Goal: Check status: Check status

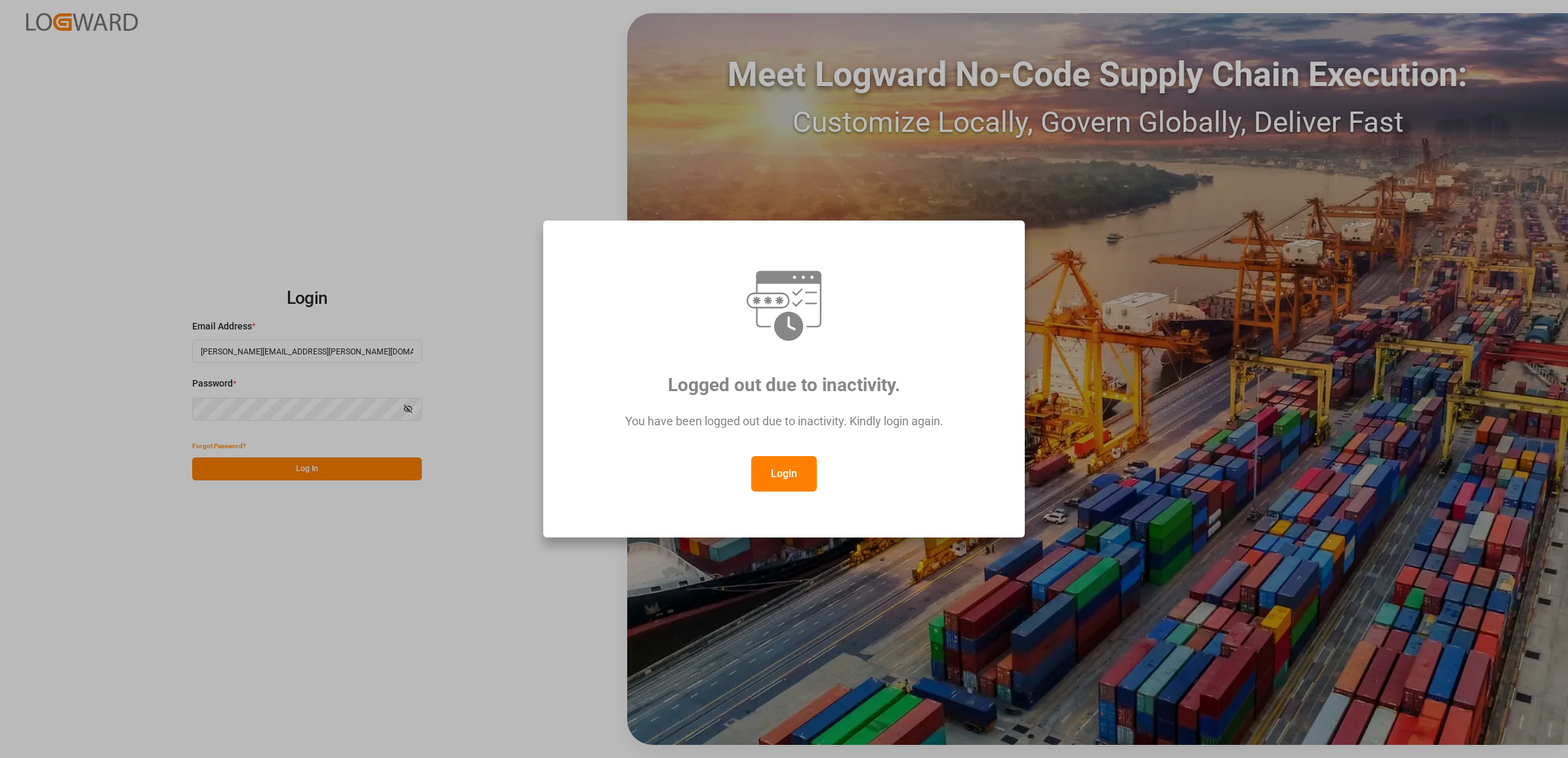
click at [787, 471] on button "Login" at bounding box center [784, 474] width 66 height 36
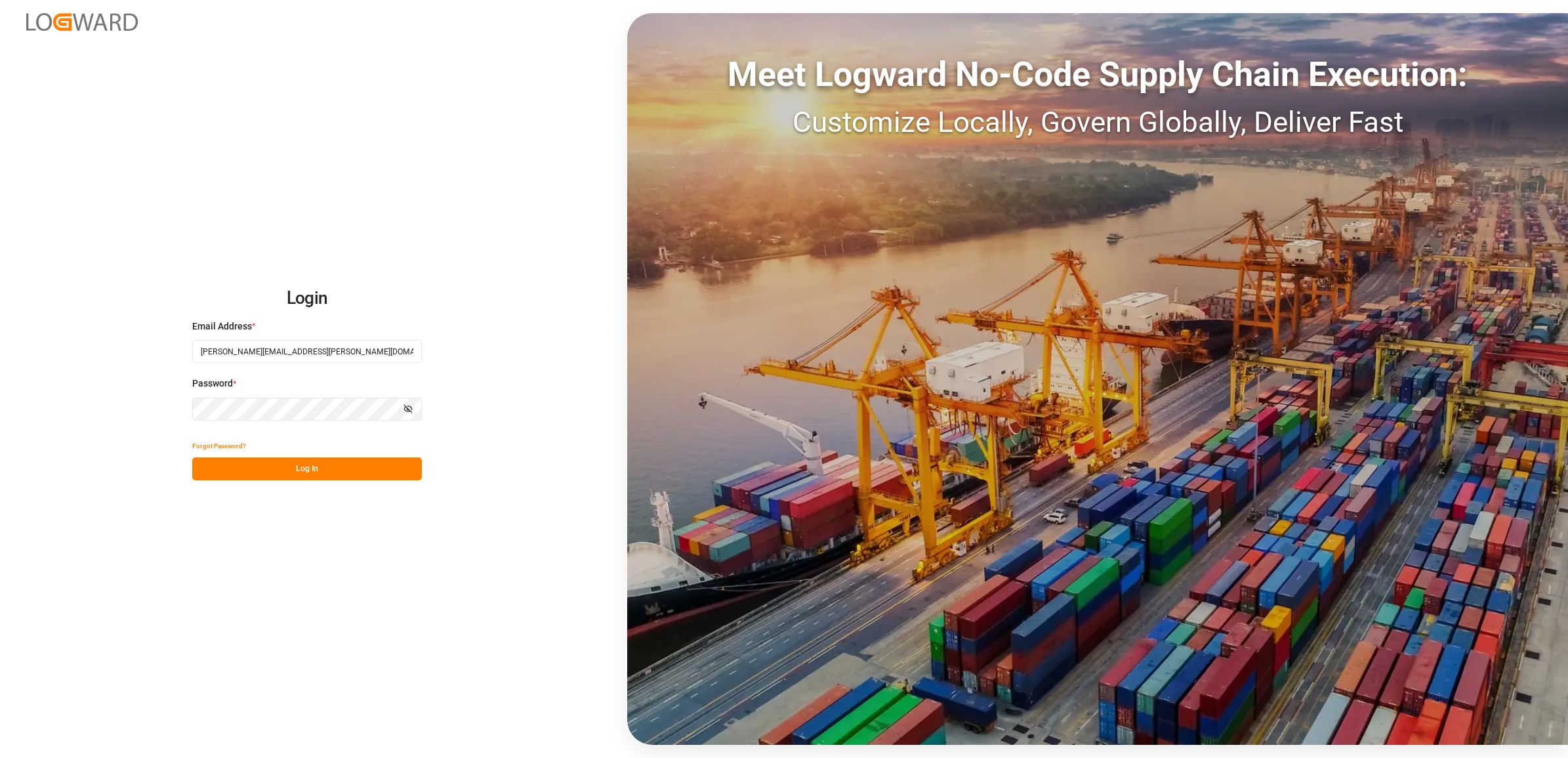
click at [279, 466] on button "Log In" at bounding box center [307, 469] width 230 height 23
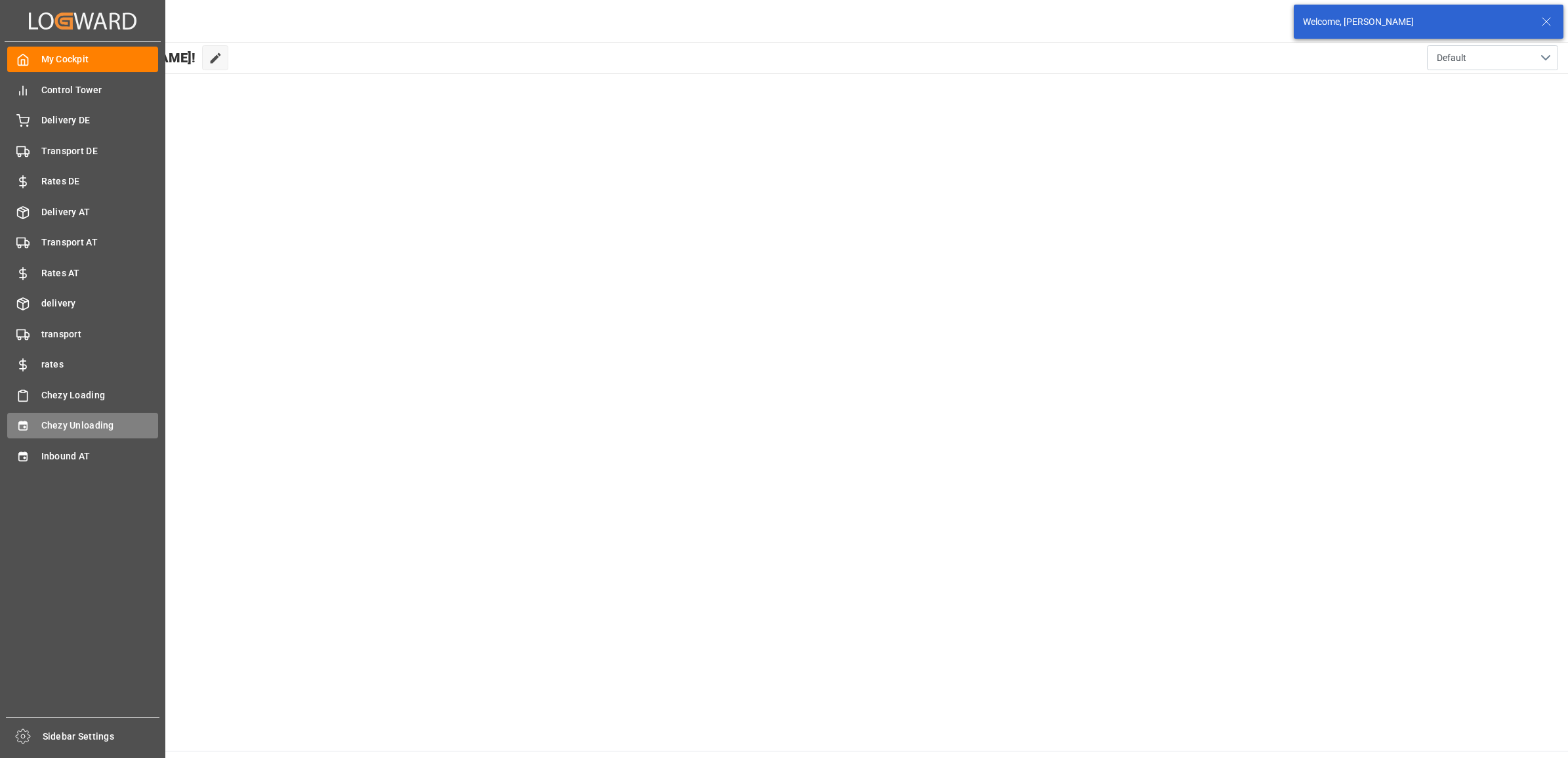
click at [34, 429] on div "Chezy Unloading Chezy Unloading" at bounding box center [83, 426] width 151 height 26
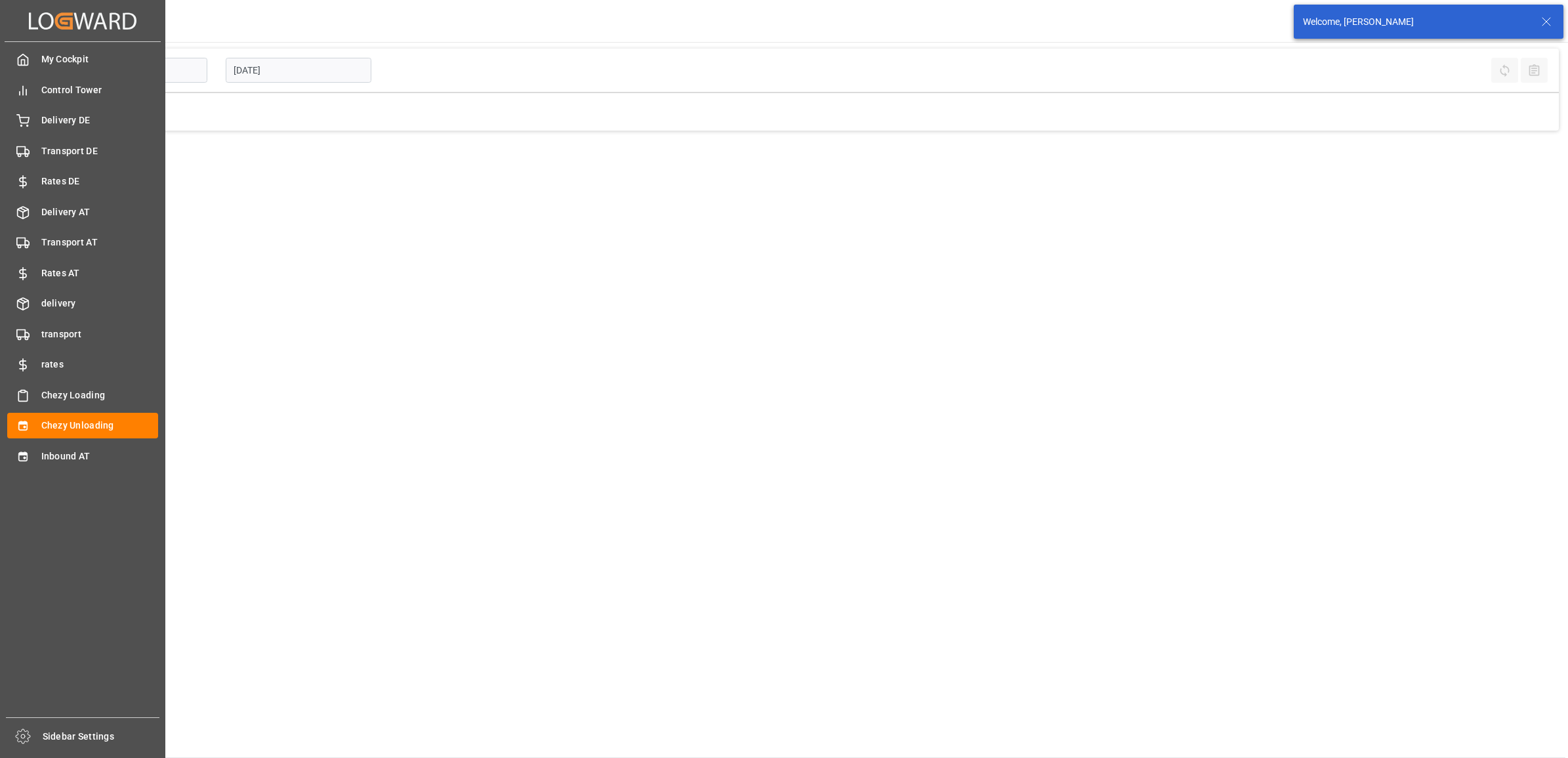
type input "Chezy Unloading"
